Goal: Task Accomplishment & Management: Manage account settings

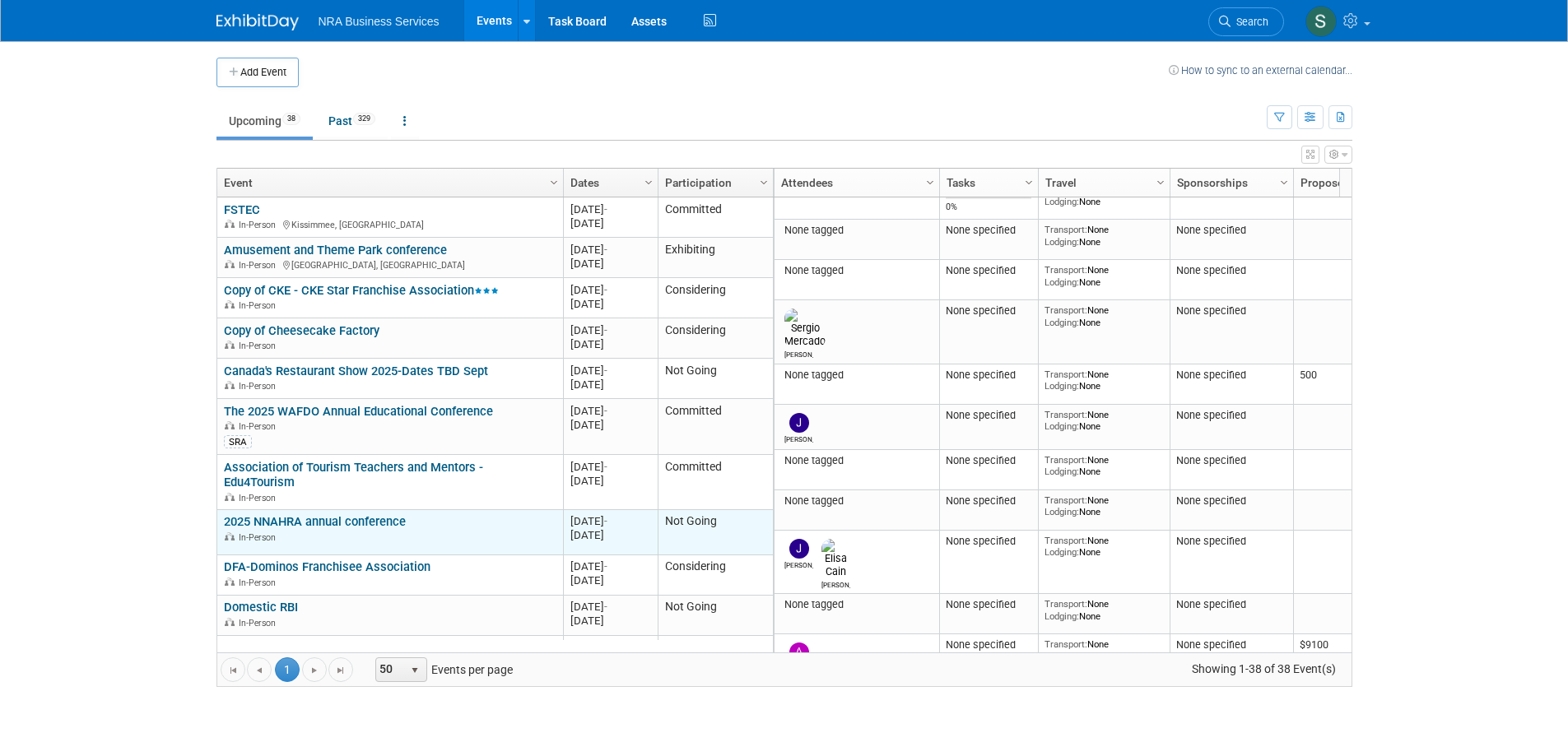
scroll to position [99, 0]
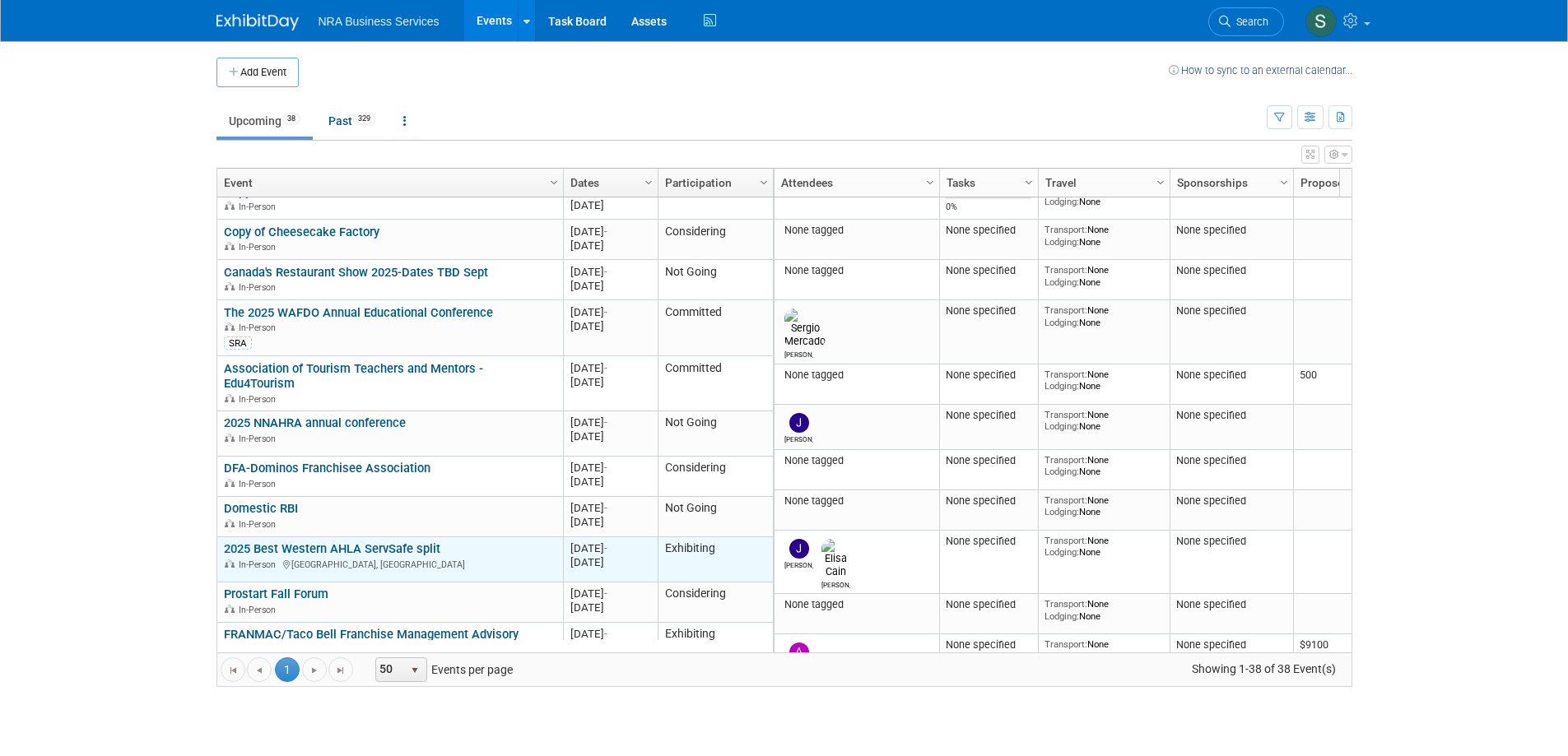
click at [342, 541] on link "2025 Best Western AHLA ServSafe split" at bounding box center [331, 549] width 216 height 15
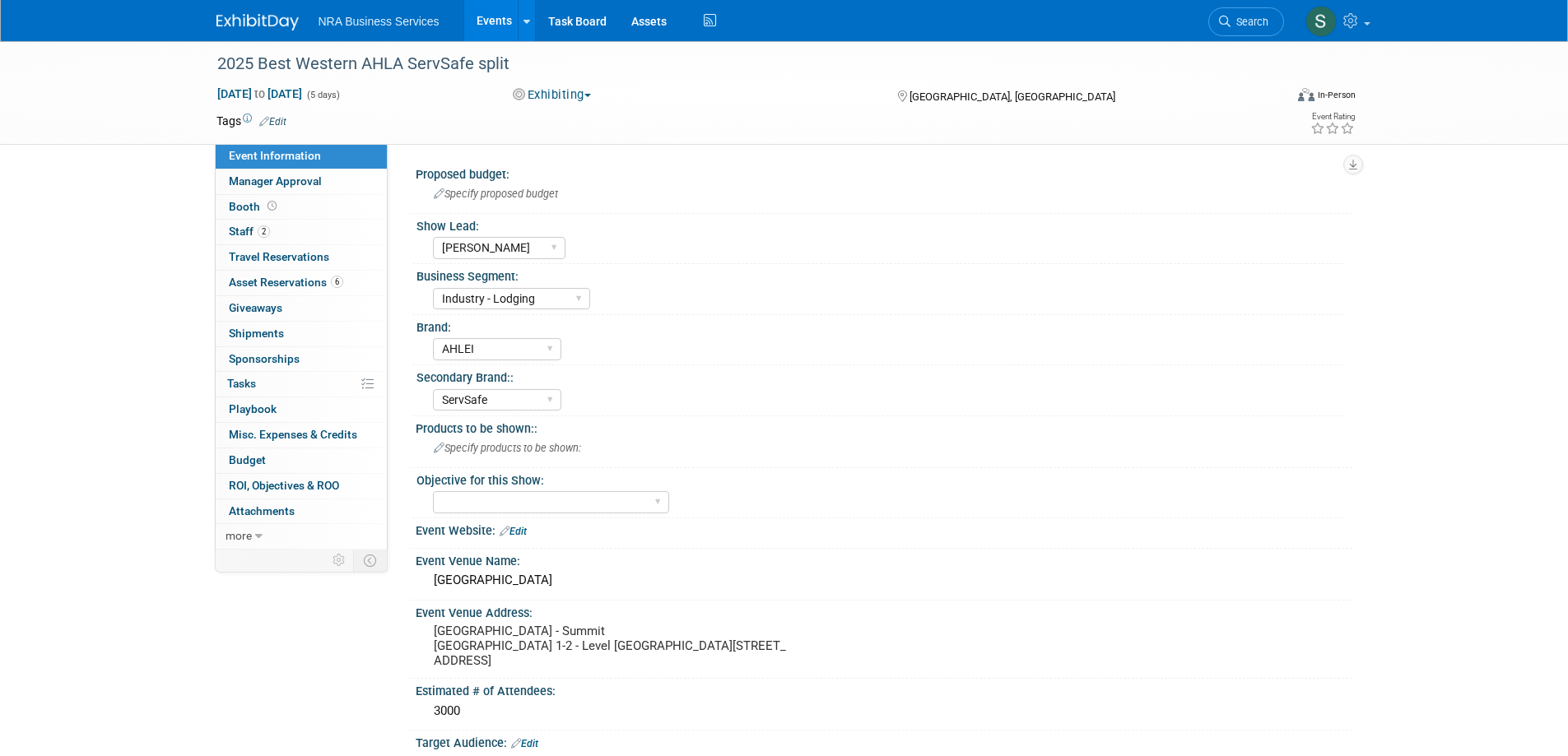
select select "[PERSON_NAME]"
select select "Industry - Lodging"
select select "AHLEI"
select select "ServSafe"
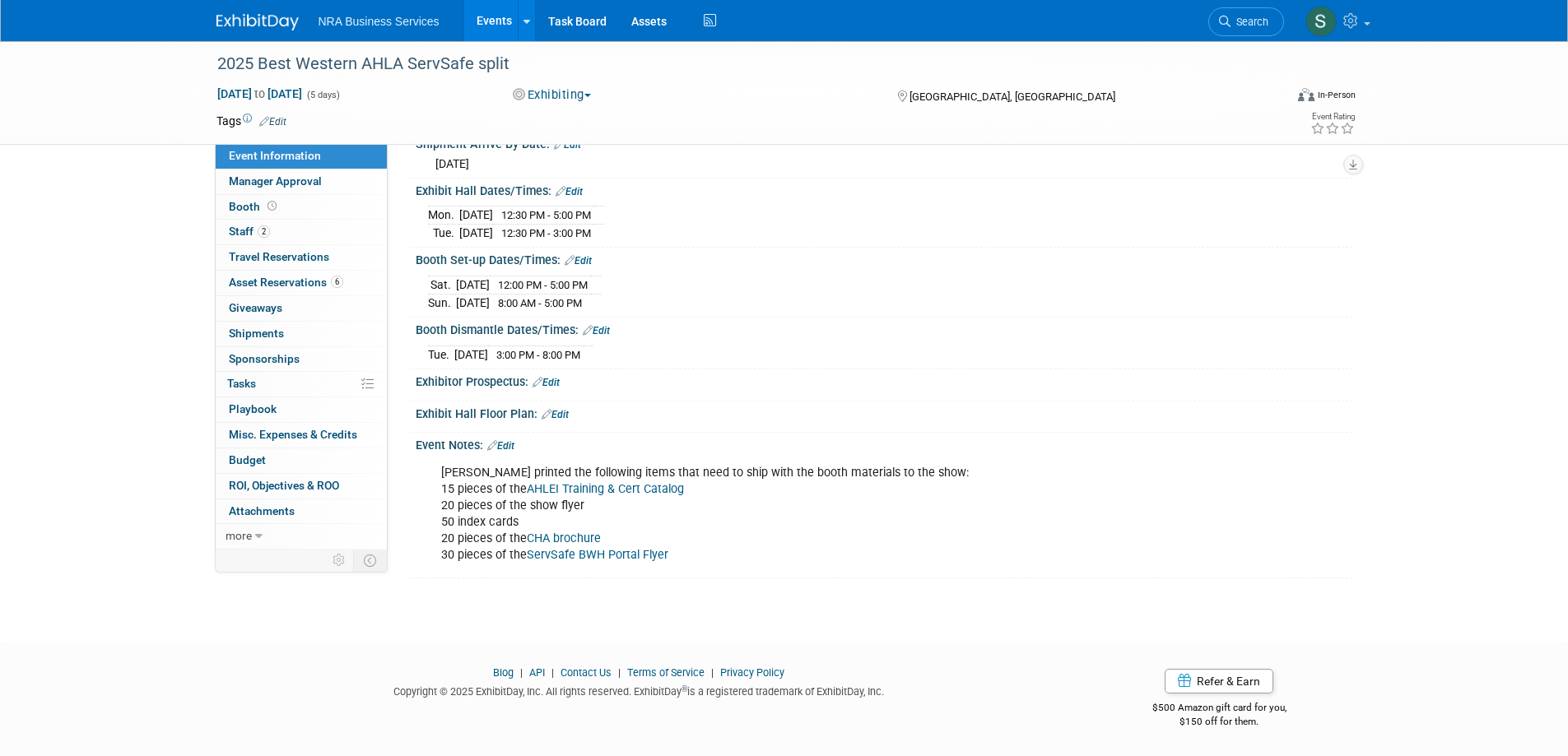
scroll to position [740, 0]
